Goal: Transaction & Acquisition: Purchase product/service

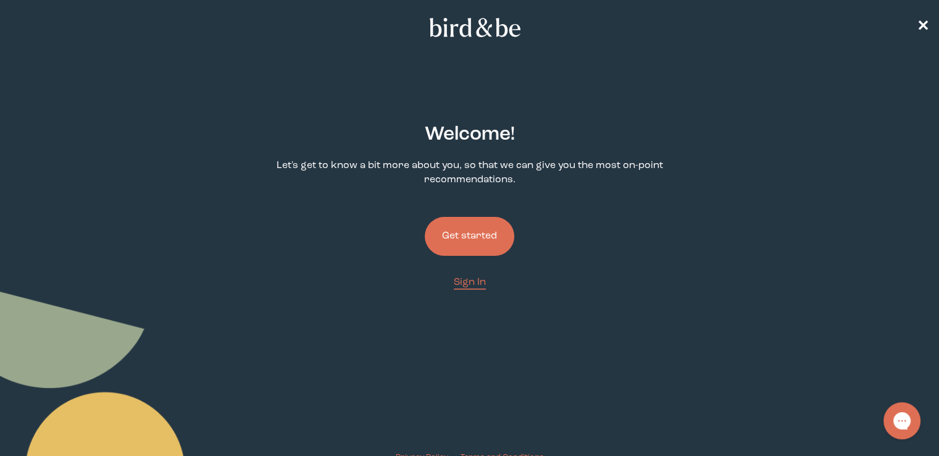
click at [487, 235] on button "Get started" at bounding box center [470, 236] width 90 height 39
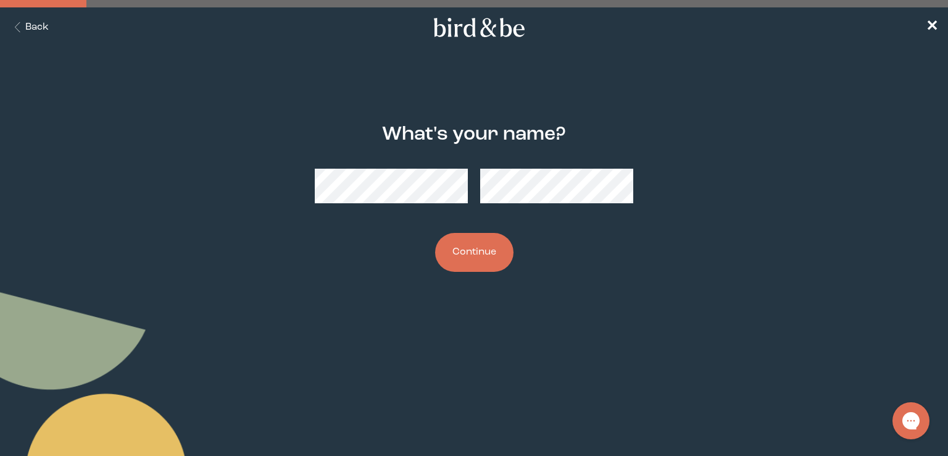
click at [476, 253] on button "Continue" at bounding box center [474, 252] width 78 height 39
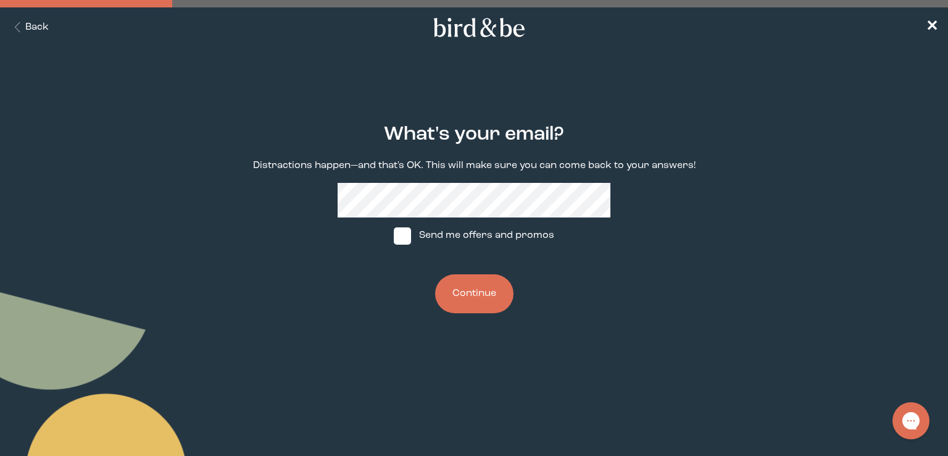
click at [494, 293] on button "Continue" at bounding box center [474, 293] width 78 height 39
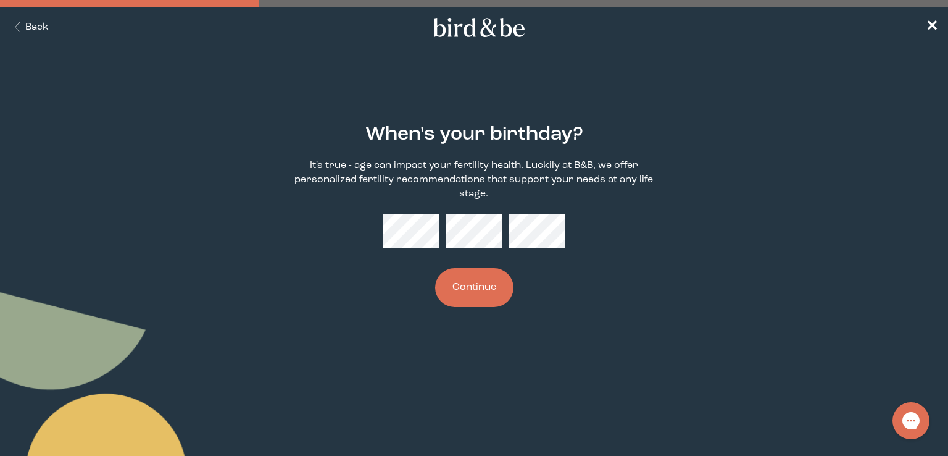
click at [435, 268] on button "Continue" at bounding box center [474, 287] width 78 height 39
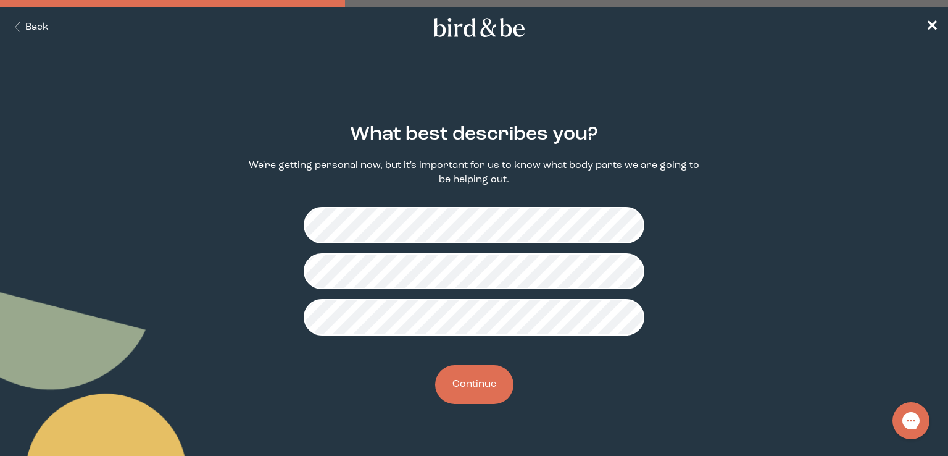
click at [499, 393] on button "Continue" at bounding box center [474, 384] width 78 height 39
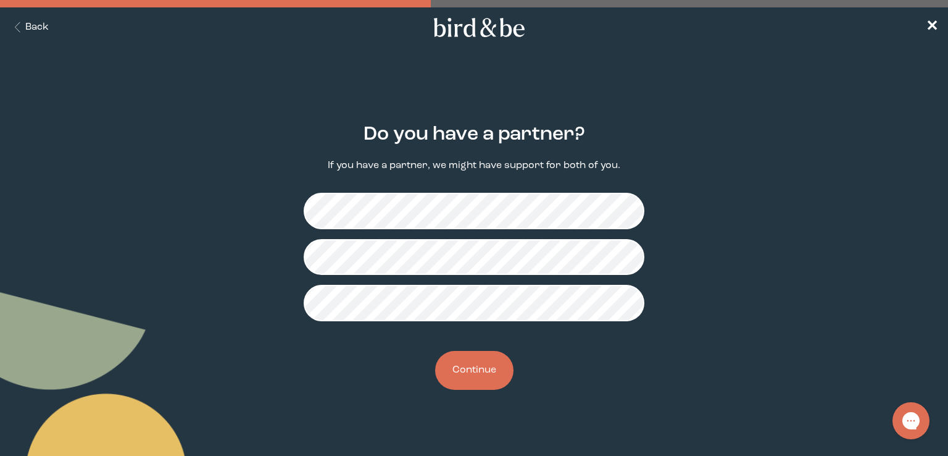
click at [475, 356] on button "Continue" at bounding box center [474, 370] width 78 height 39
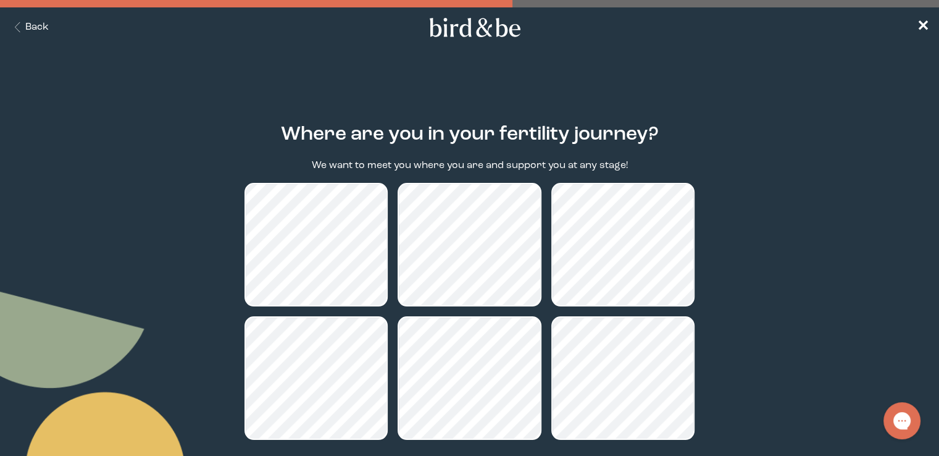
scroll to position [117, 0]
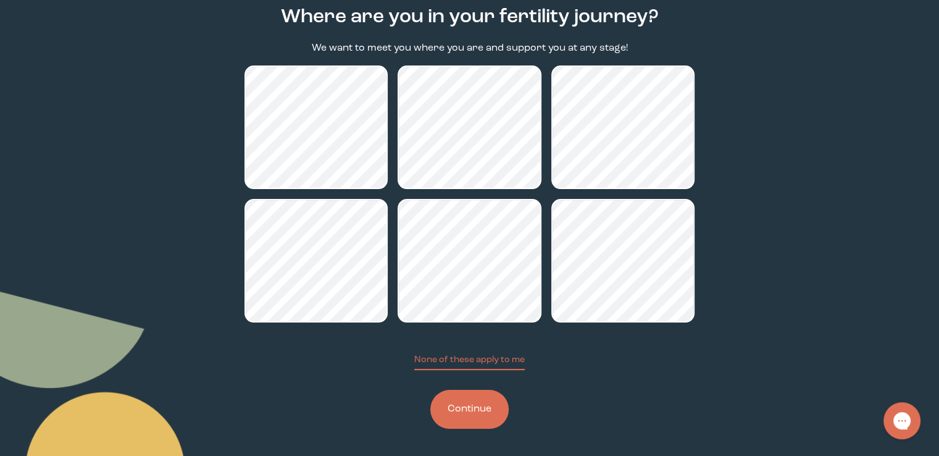
click at [491, 404] on button "Continue" at bounding box center [469, 409] width 78 height 39
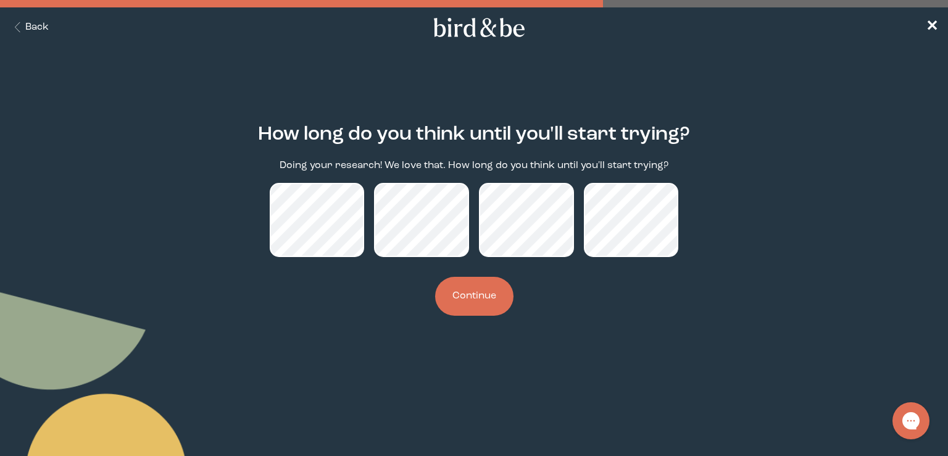
click at [491, 299] on button "Continue" at bounding box center [474, 296] width 78 height 39
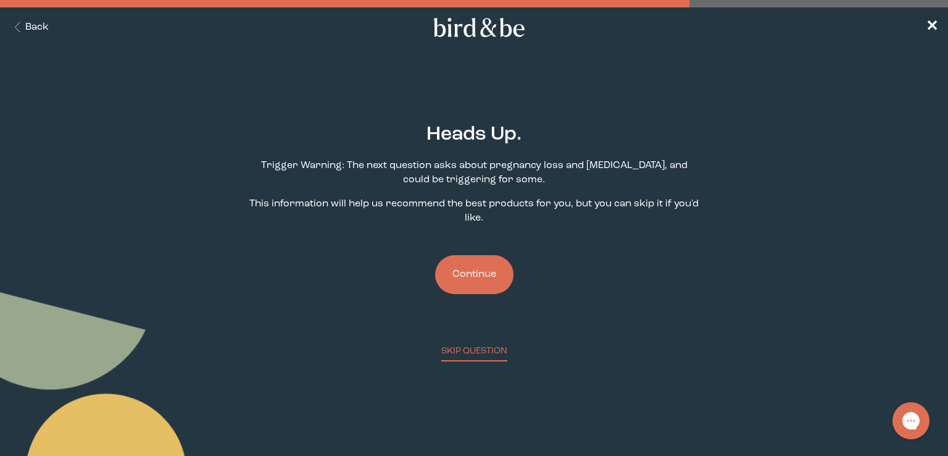
click at [467, 241] on div "Heads Up. Trigger Warning: The next question asks about pregnancy loss and infe…" at bounding box center [474, 232] width 454 height 257
click at [465, 290] on button "Continue" at bounding box center [474, 274] width 78 height 39
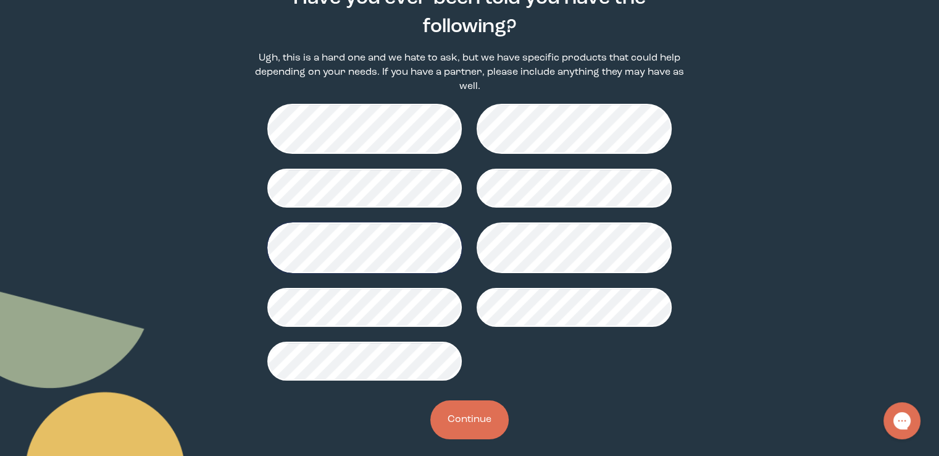
scroll to position [135, 0]
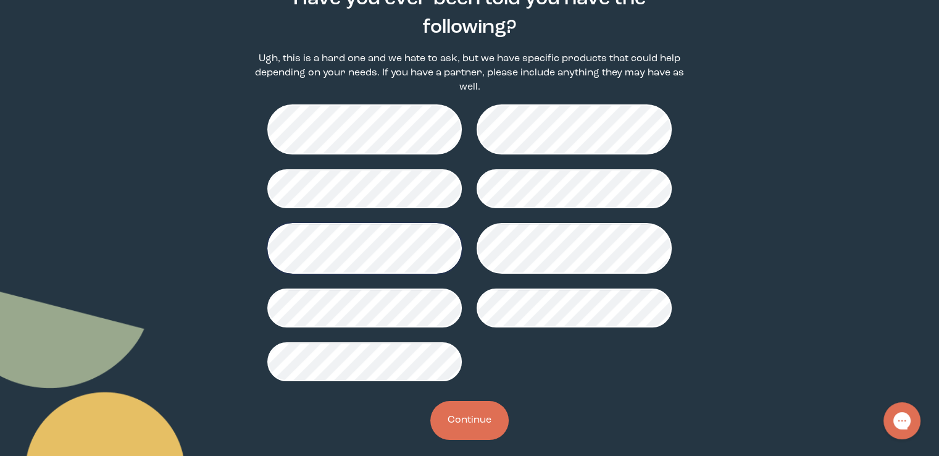
click at [454, 401] on button "Continue" at bounding box center [469, 420] width 78 height 39
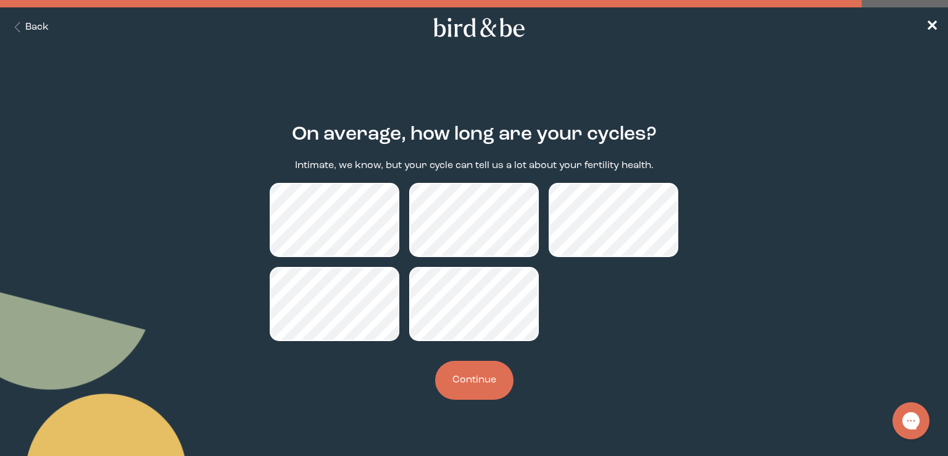
click at [470, 377] on button "Continue" at bounding box center [474, 380] width 78 height 39
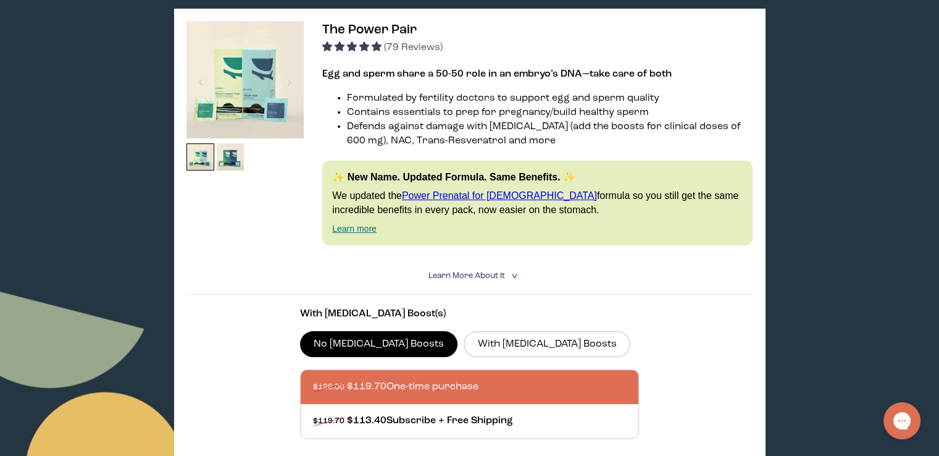
scroll to position [217, 0]
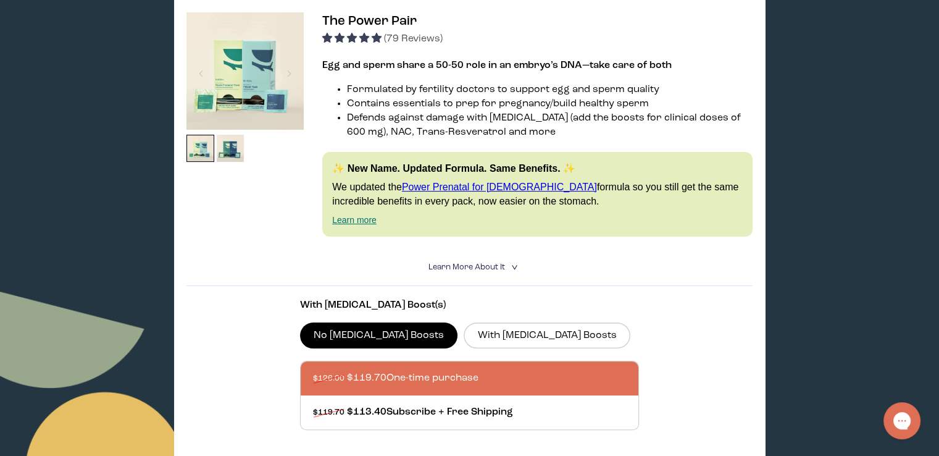
click at [241, 93] on img at bounding box center [244, 70] width 117 height 117
click at [230, 154] on img at bounding box center [231, 149] width 28 height 28
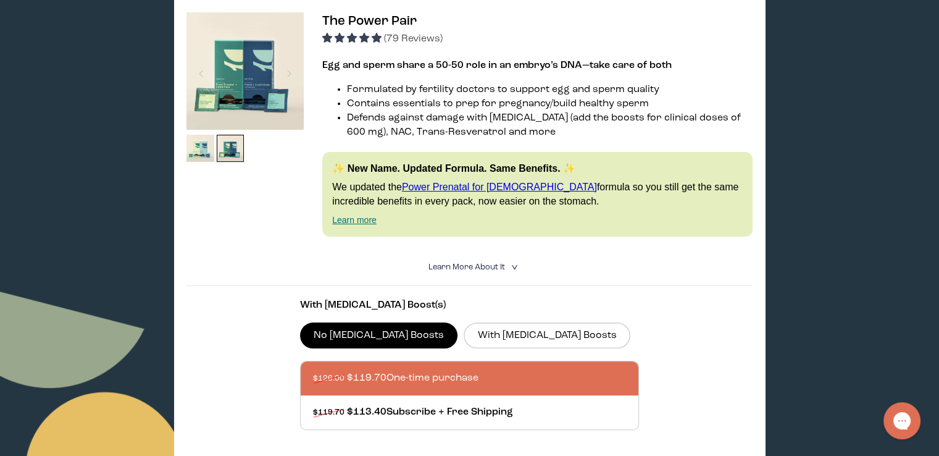
click at [238, 112] on img at bounding box center [244, 70] width 117 height 117
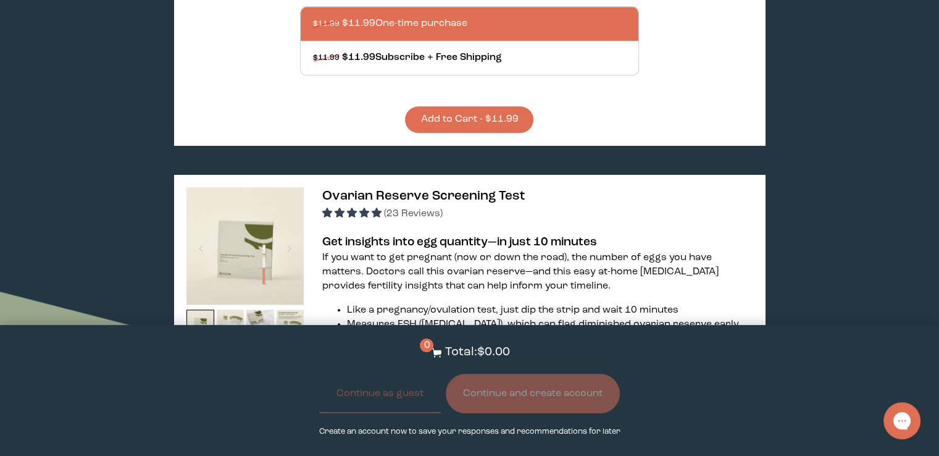
scroll to position [1143, 0]
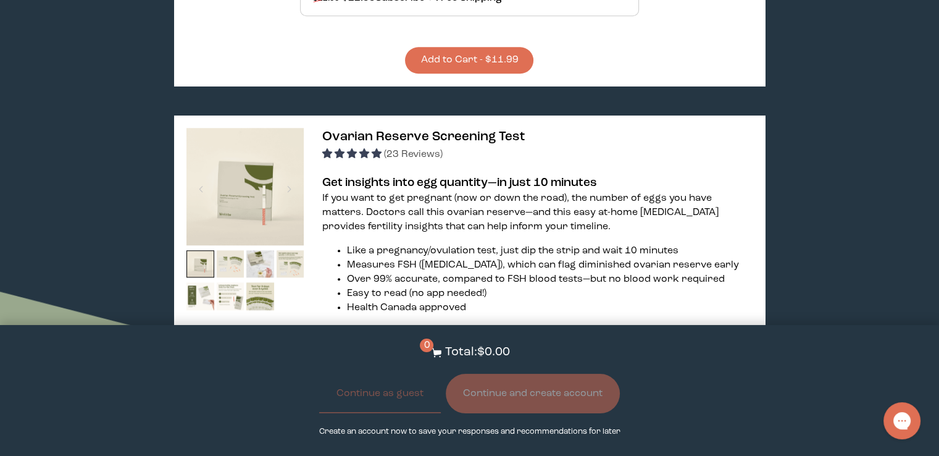
click at [475, 225] on p "If you want to get pregnant (now or down the road), the number of eggs you have…" at bounding box center [537, 212] width 430 height 43
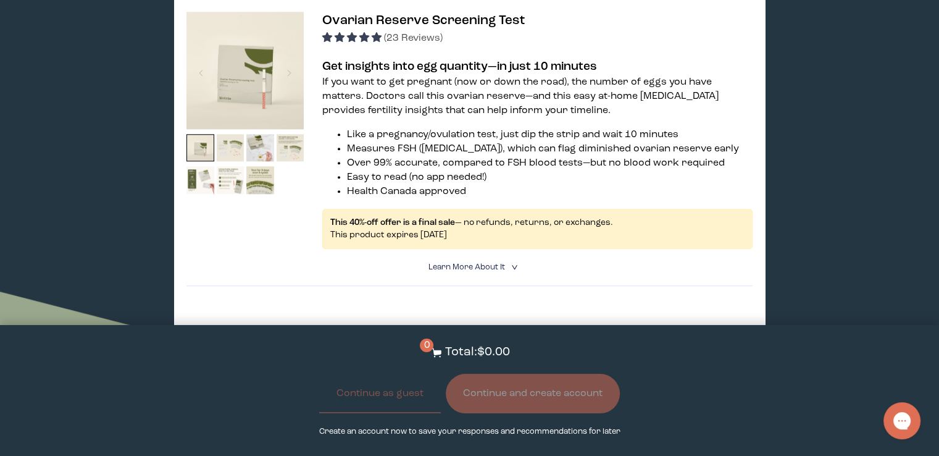
scroll to position [1259, 0]
click at [232, 140] on img at bounding box center [231, 148] width 28 height 28
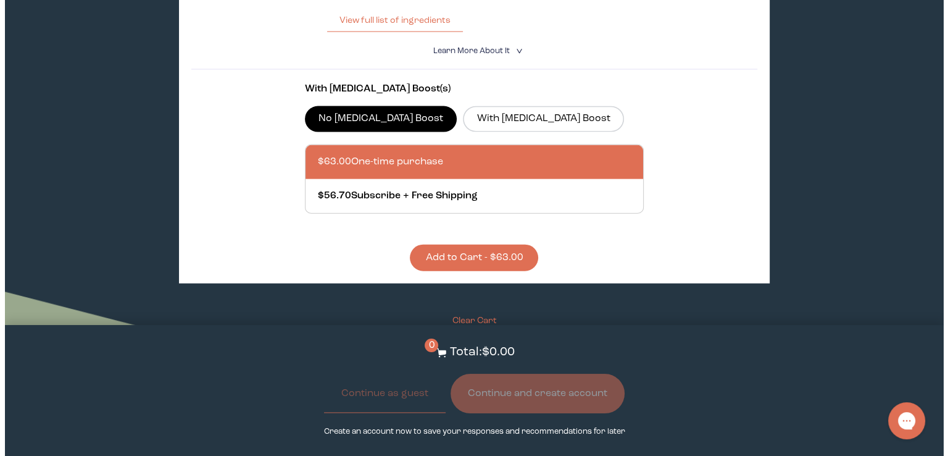
scroll to position [2767, 0]
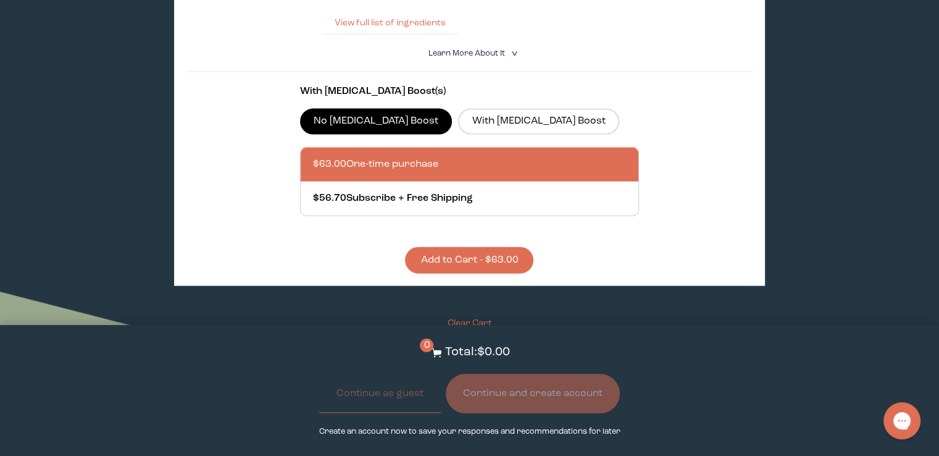
click at [400, 28] on button "View full list of ingredients" at bounding box center [390, 22] width 136 height 25
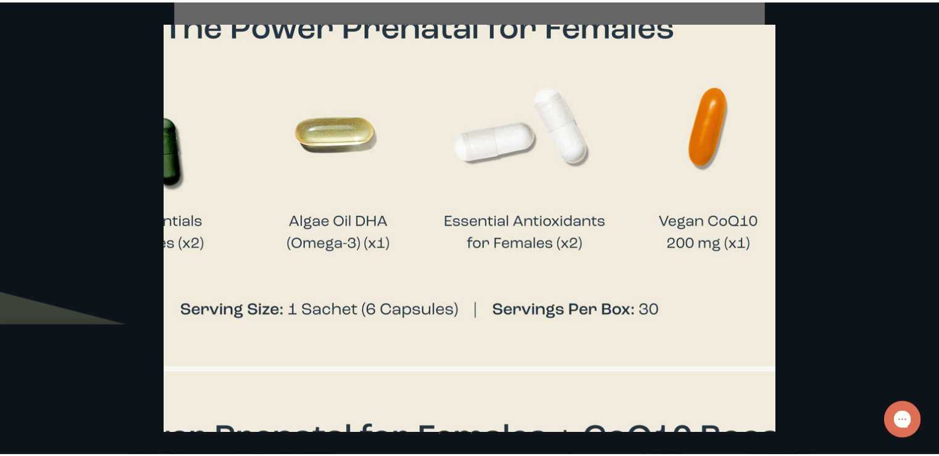
scroll to position [136, 704]
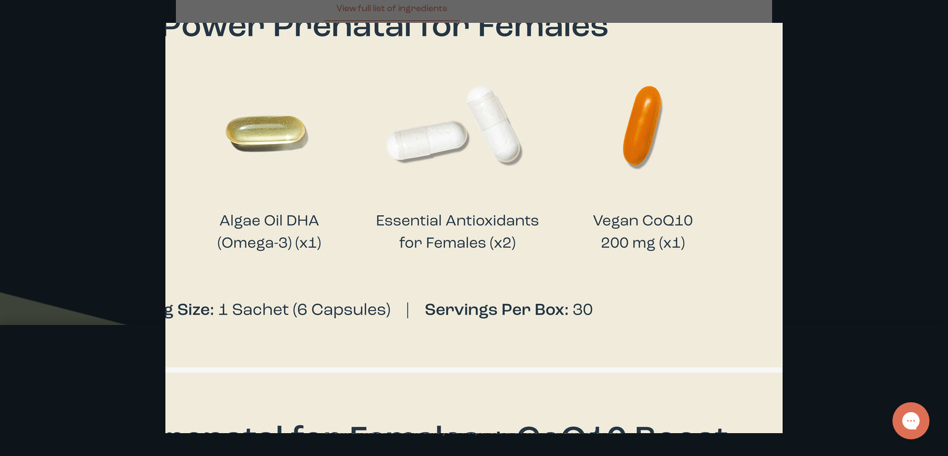
click at [835, 80] on div at bounding box center [474, 228] width 948 height 456
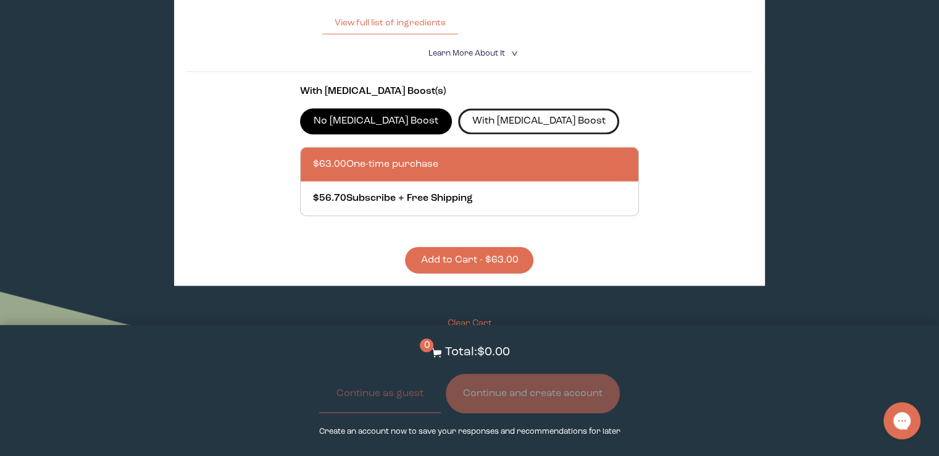
click at [480, 126] on label "With [MEDICAL_DATA] Boost" at bounding box center [538, 122] width 161 height 26
click at [0, 0] on input "With [MEDICAL_DATA] Boost" at bounding box center [0, 0] width 0 height 0
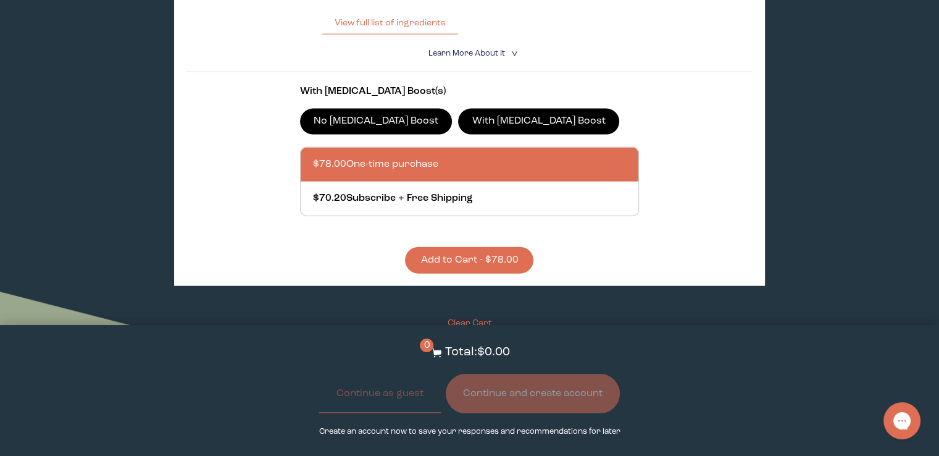
click at [360, 122] on label "No [MEDICAL_DATA] Boost" at bounding box center [376, 122] width 152 height 26
click at [0, 0] on input "No [MEDICAL_DATA] Boost" at bounding box center [0, 0] width 0 height 0
click at [493, 122] on label "With [MEDICAL_DATA] Boost" at bounding box center [538, 122] width 161 height 26
click at [0, 0] on input "With [MEDICAL_DATA] Boost" at bounding box center [0, 0] width 0 height 0
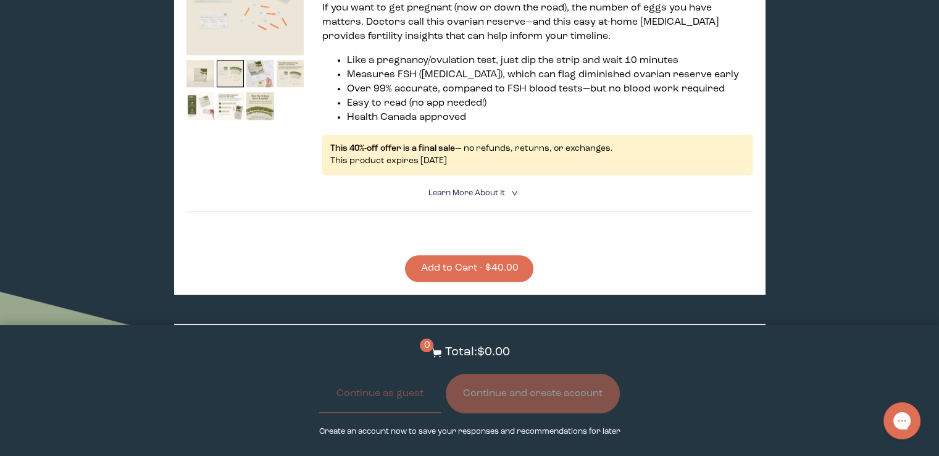
scroll to position [1335, 0]
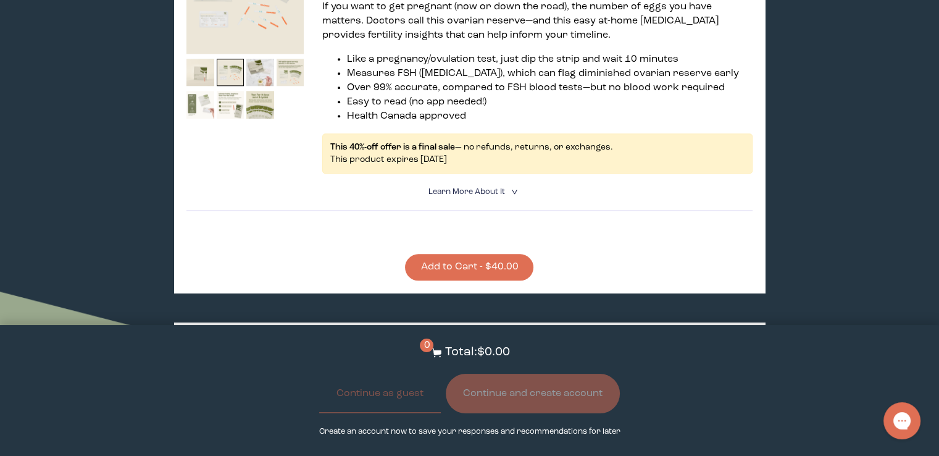
click at [198, 95] on img at bounding box center [200, 105] width 28 height 28
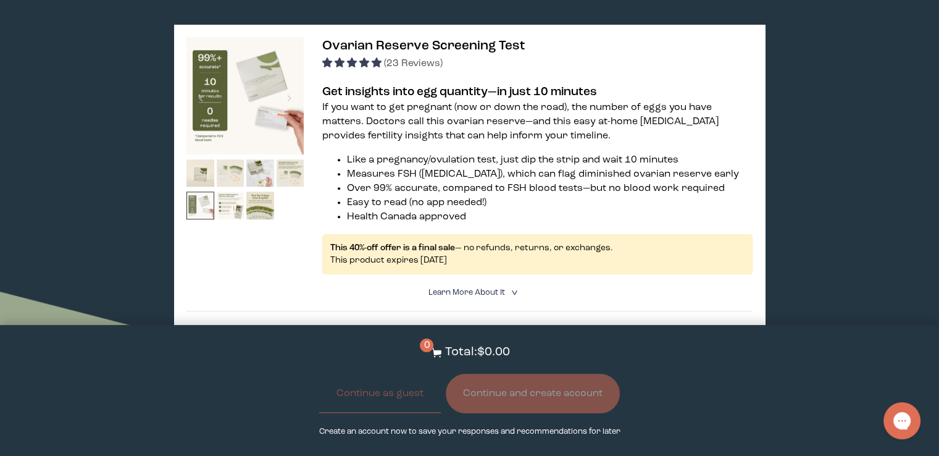
scroll to position [1234, 0]
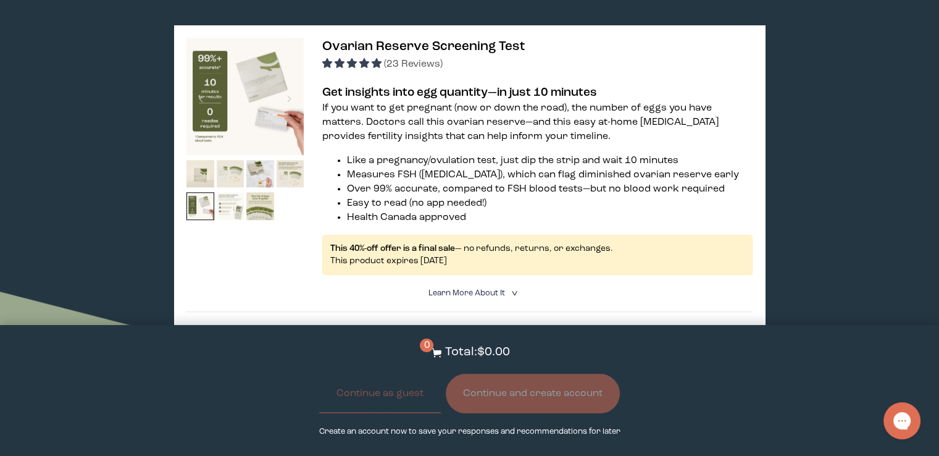
click at [230, 203] on img at bounding box center [231, 206] width 28 height 28
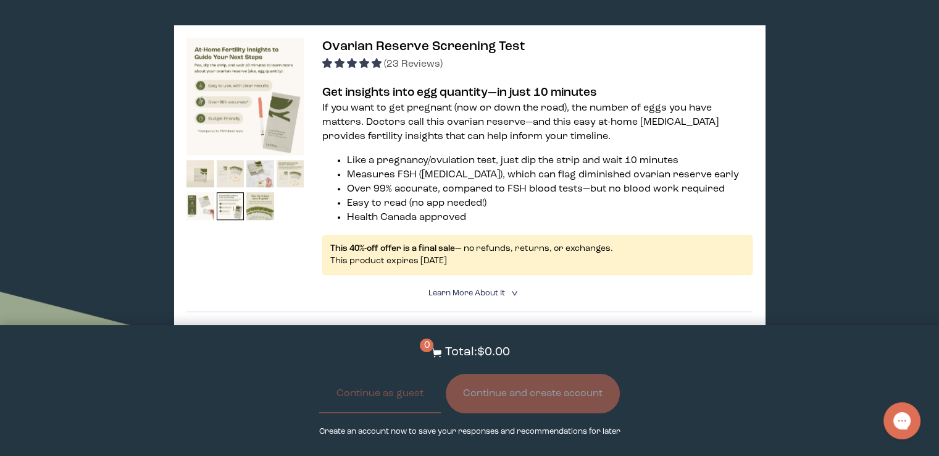
click at [291, 122] on img at bounding box center [244, 96] width 117 height 117
click at [188, 178] on img at bounding box center [200, 174] width 28 height 28
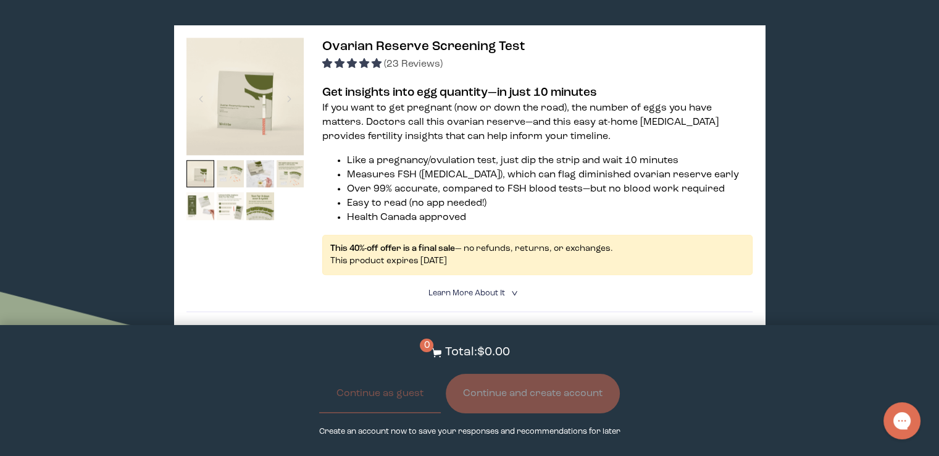
click at [260, 86] on img at bounding box center [244, 96] width 117 height 117
click at [361, 63] on span "4.91 stars" at bounding box center [365, 63] width 12 height 10
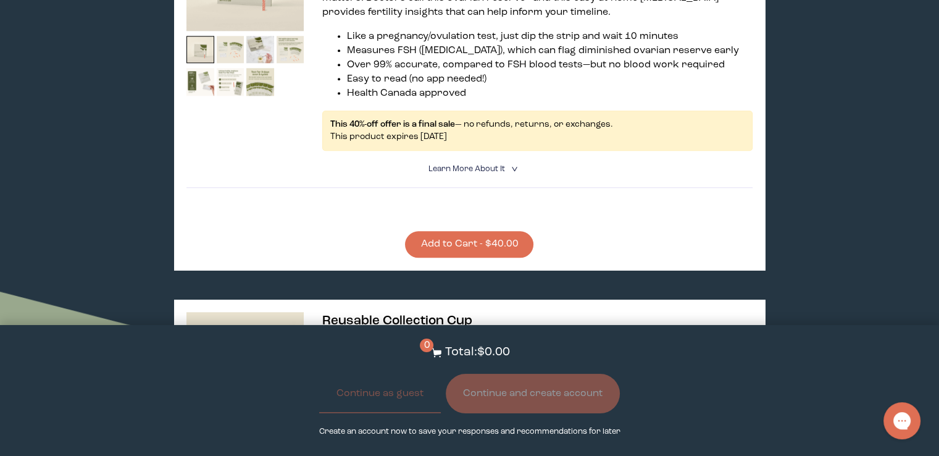
scroll to position [1359, 0]
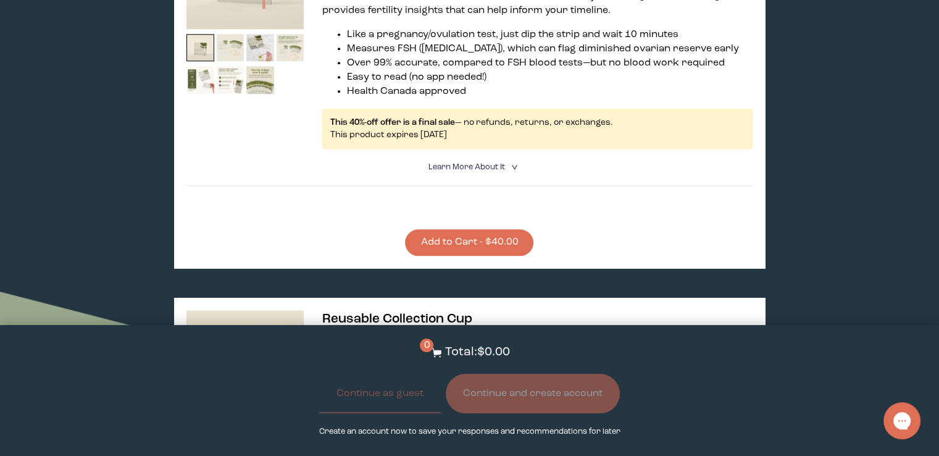
click at [459, 171] on span "Learn More About it" at bounding box center [466, 167] width 77 height 8
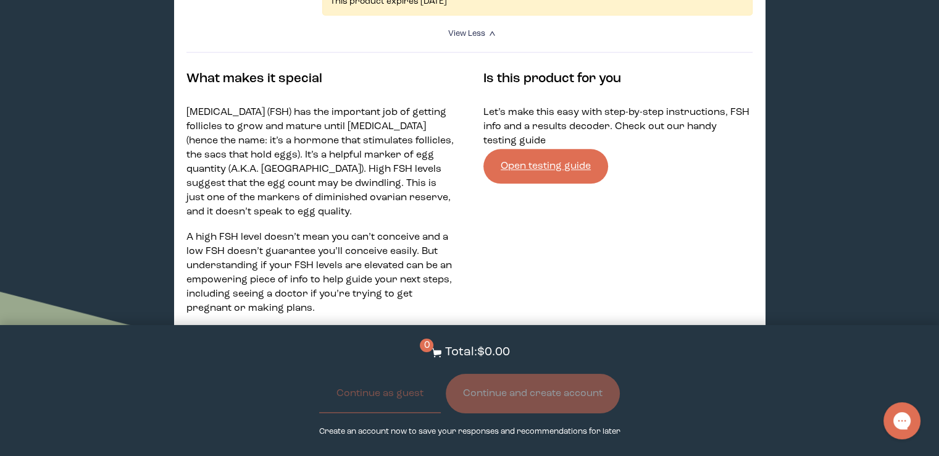
scroll to position [1492, 0]
click at [521, 184] on link "Open testing guide" at bounding box center [545, 167] width 125 height 35
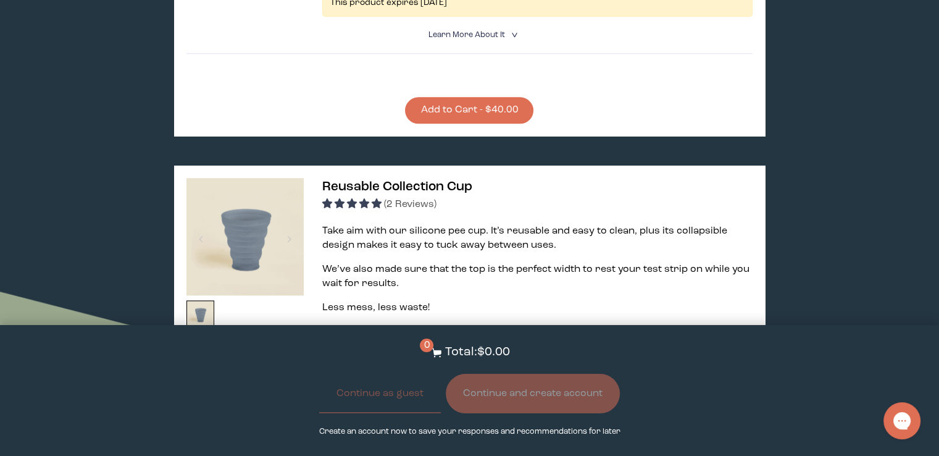
click at [430, 116] on button "Add to Cart - $40.00" at bounding box center [469, 110] width 128 height 27
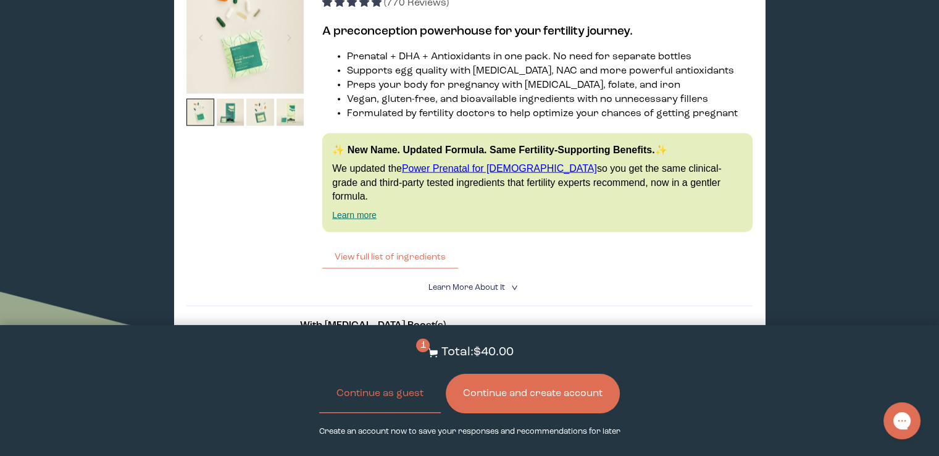
scroll to position [2492, 0]
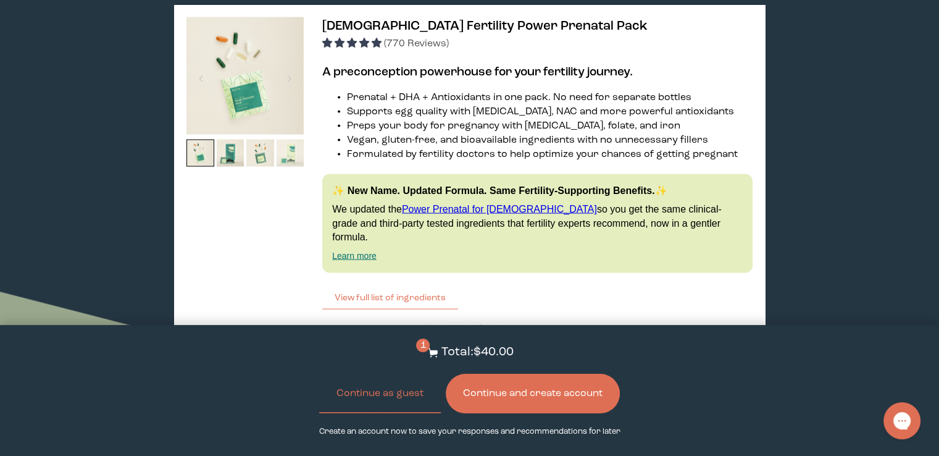
click at [290, 167] on img at bounding box center [291, 154] width 28 height 28
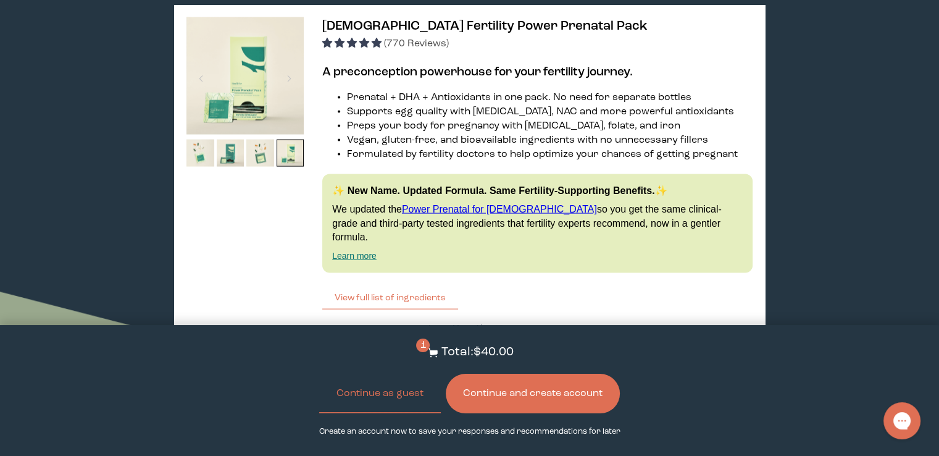
click at [252, 102] on img at bounding box center [244, 75] width 117 height 117
click at [234, 120] on img at bounding box center [244, 75] width 117 height 117
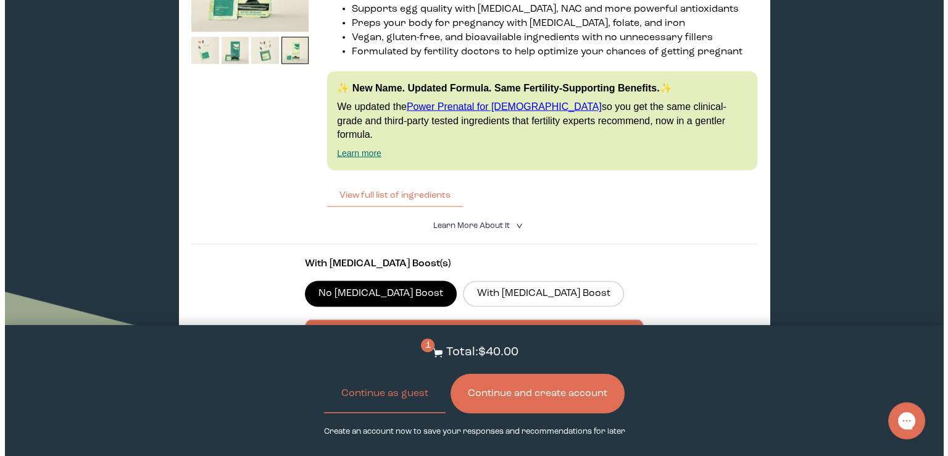
scroll to position [2596, 0]
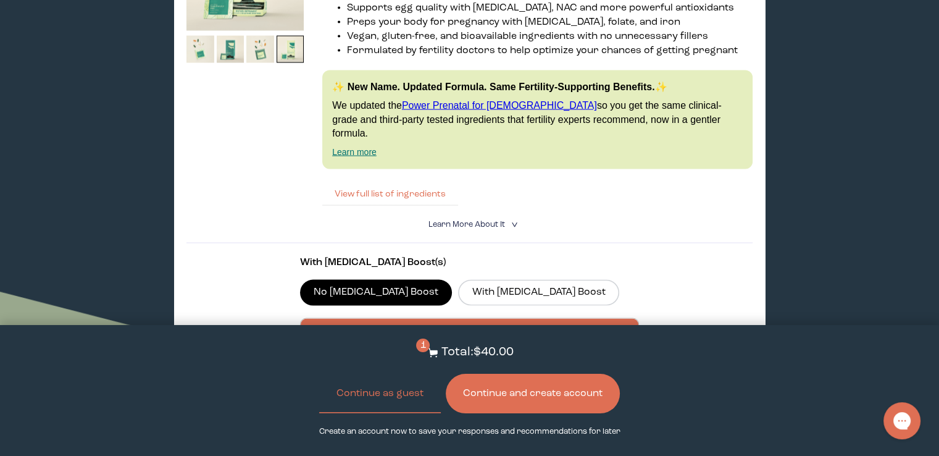
click at [383, 198] on button "View full list of ingredients" at bounding box center [390, 194] width 136 height 25
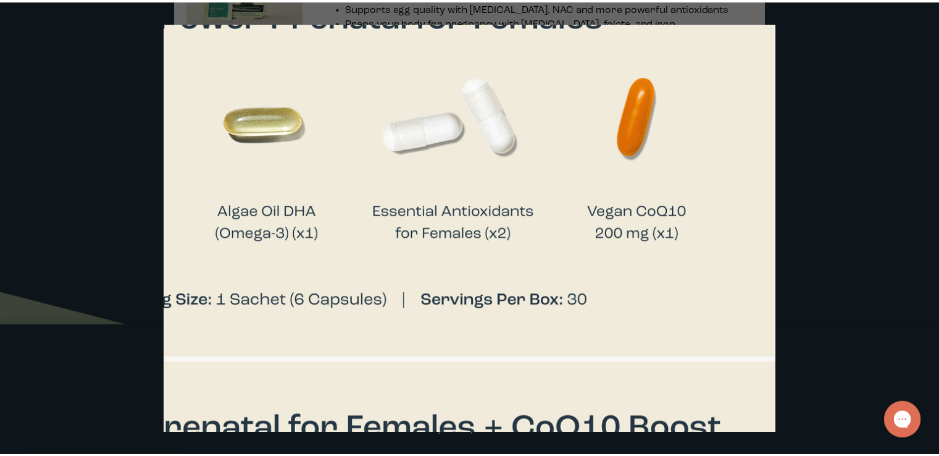
scroll to position [158, 703]
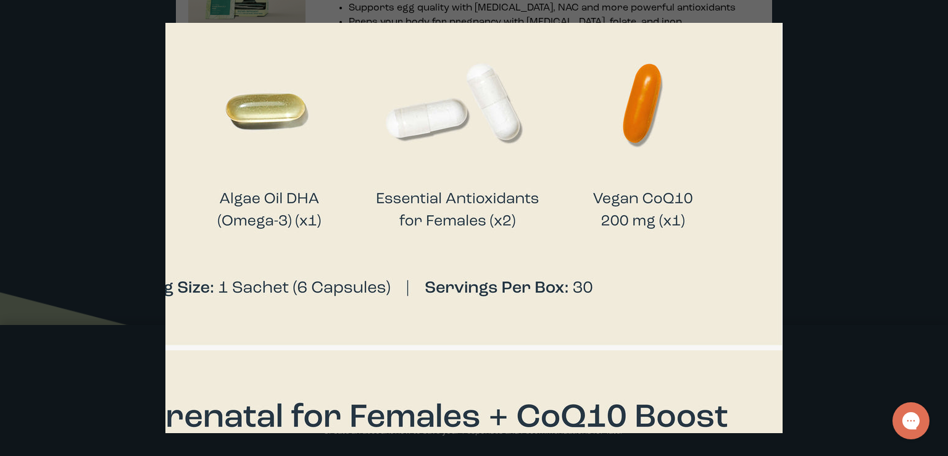
click at [803, 189] on div at bounding box center [474, 228] width 948 height 456
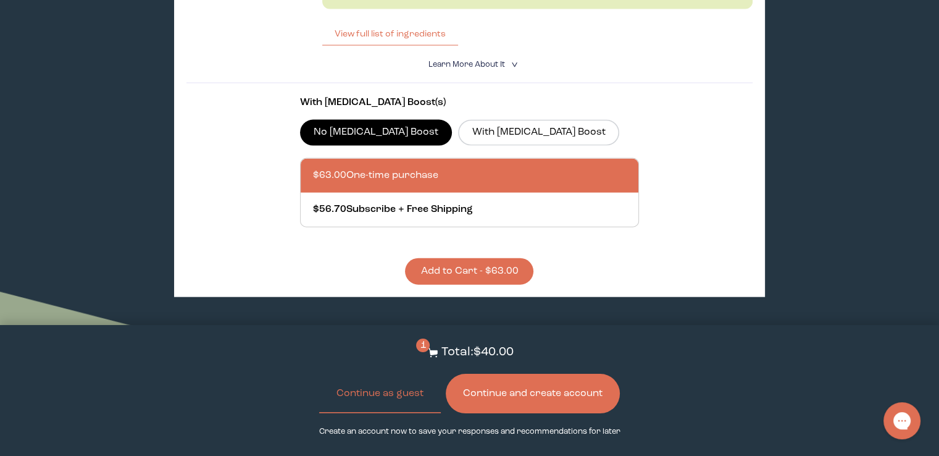
scroll to position [2757, 0]
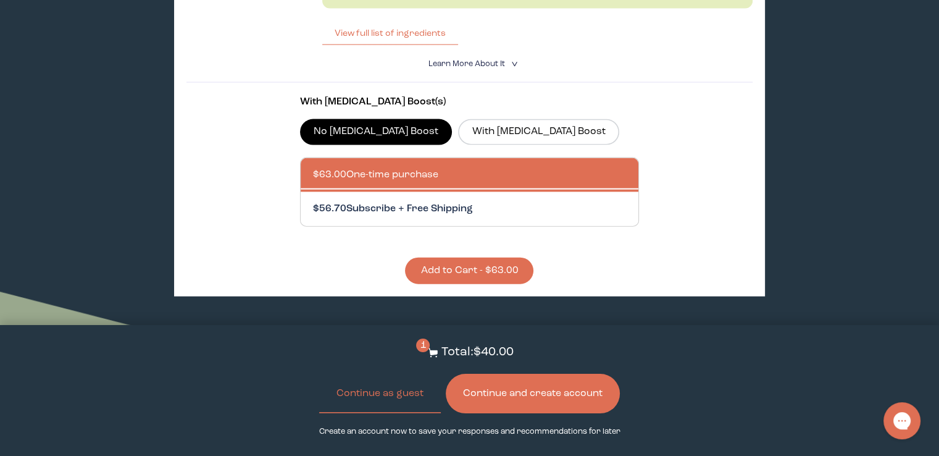
click at [472, 208] on div at bounding box center [482, 209] width 338 height 34
click at [313, 202] on input "$56.70 Subscribe + Free Shipping" at bounding box center [312, 201] width 1 height 1
radio input "true"
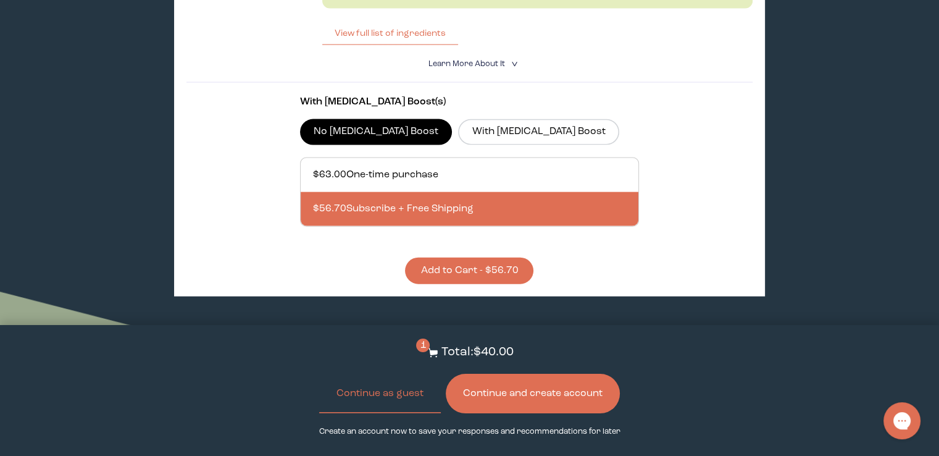
click at [469, 270] on button "Add to Cart - $56.70" at bounding box center [469, 270] width 128 height 27
click at [402, 397] on button "Continue as guest" at bounding box center [380, 394] width 122 height 40
